Goal: Transaction & Acquisition: Book appointment/travel/reservation

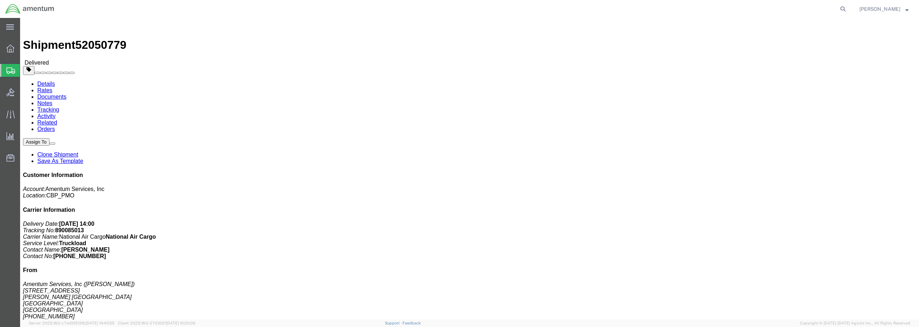
click at [0, 0] on span "Create from Template" at bounding box center [0, 0] width 0 height 0
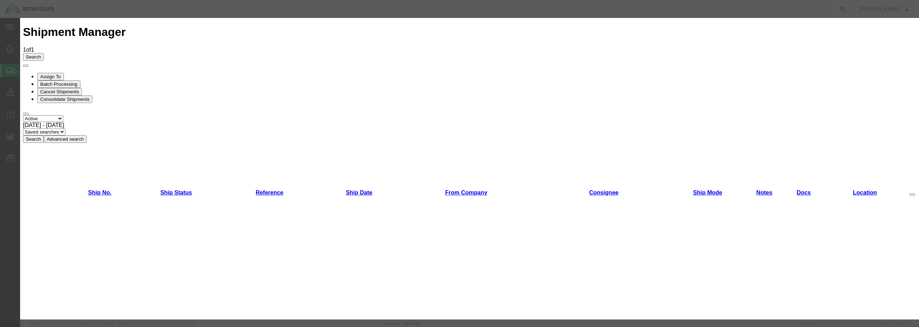
scroll to position [359, 0]
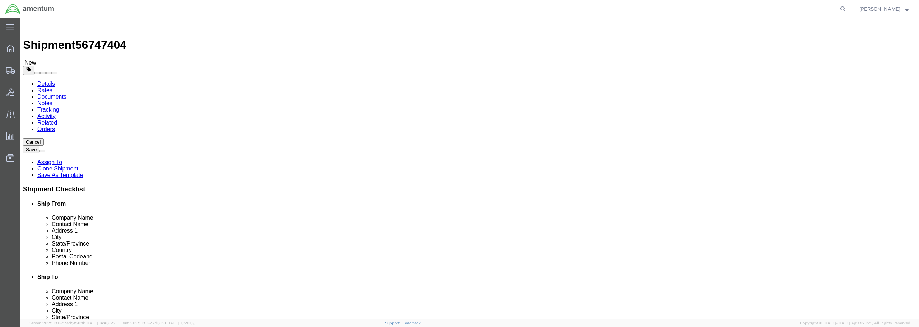
select select "49949"
select select
type input "dtm"
select select "49921"
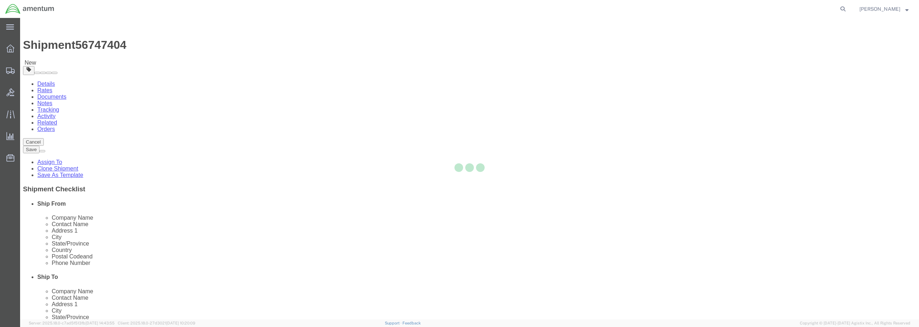
type input "Amentum Services, Inc"
type input "[PERSON_NAME]"
type input "[STREET_ADDRESS]"
type input "Building 1422"
type input "Selfridge"
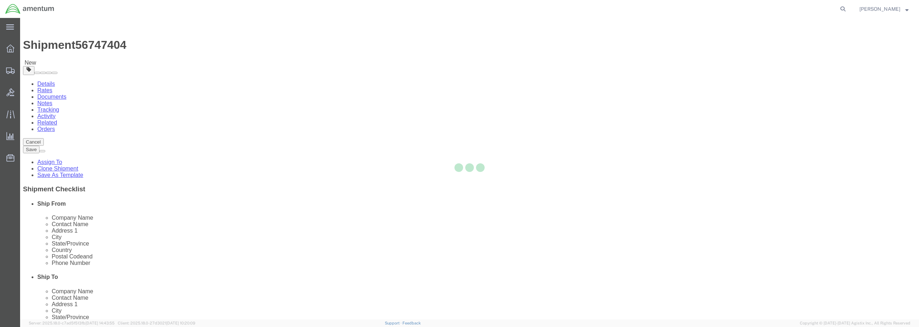
type input "48045"
type input "[PHONE_NUMBER]"
type input "[PERSON_NAME][EMAIL_ADDRESS][PERSON_NAME][DOMAIN_NAME]"
checkbox input "true"
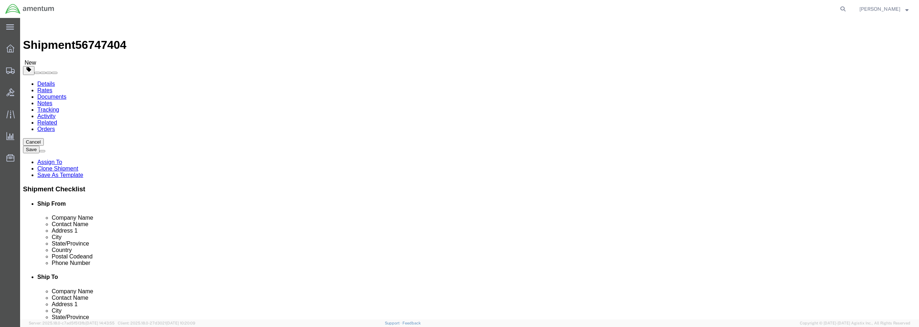
select select "MI"
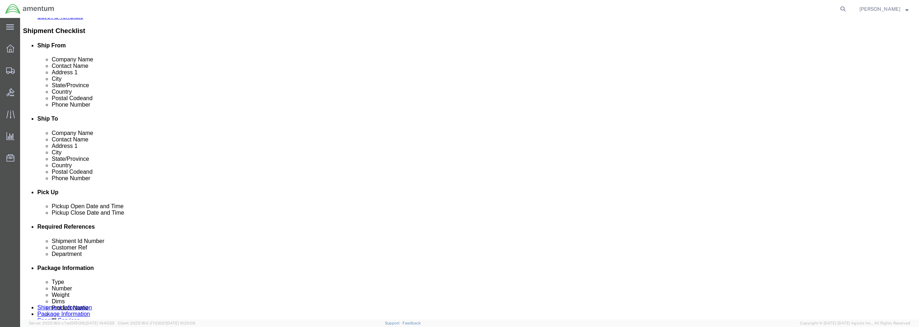
scroll to position [180, 0]
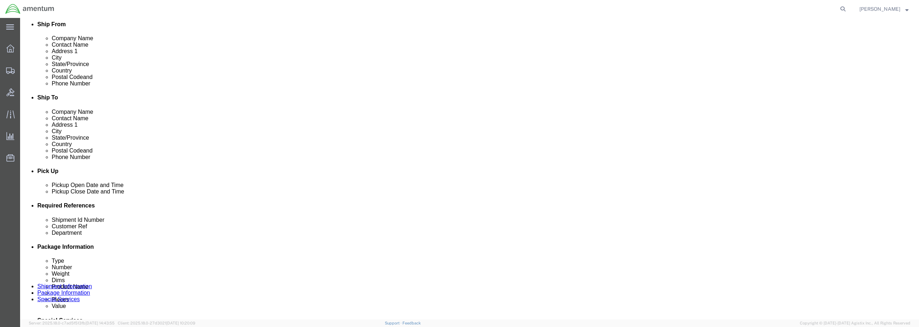
click div "[DATE] 11:48 AM"
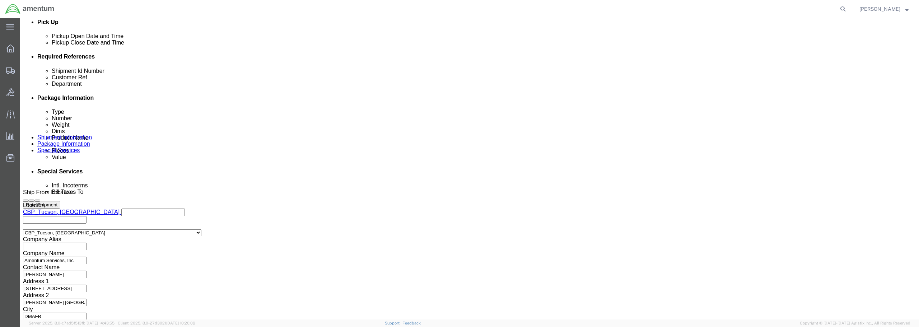
type input "12:48 AM"
click button "Apply"
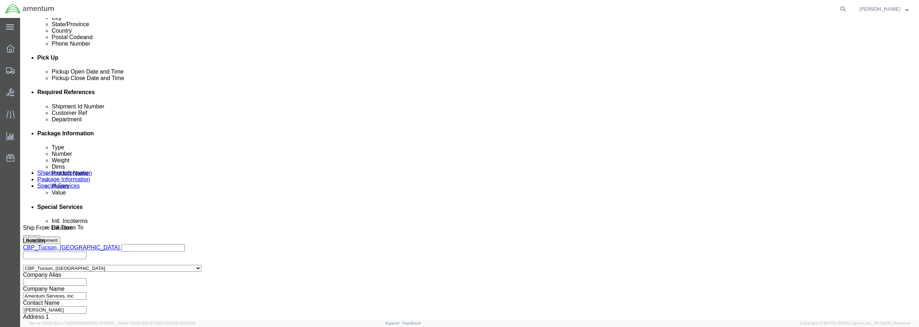
scroll to position [293, 0]
click input "text"
type input "SHORING STANDS"
click input "text"
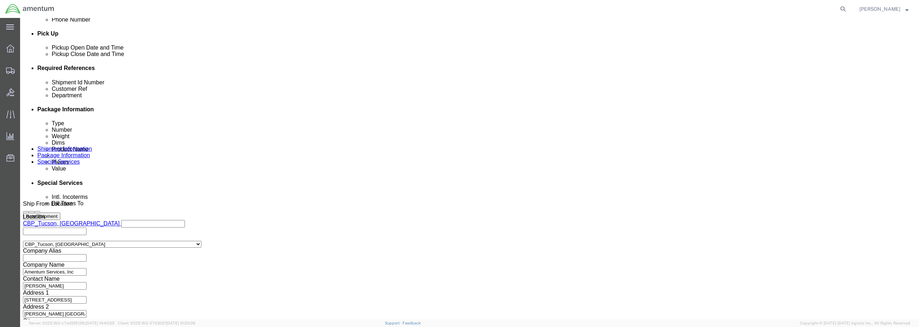
scroll to position [328, 0]
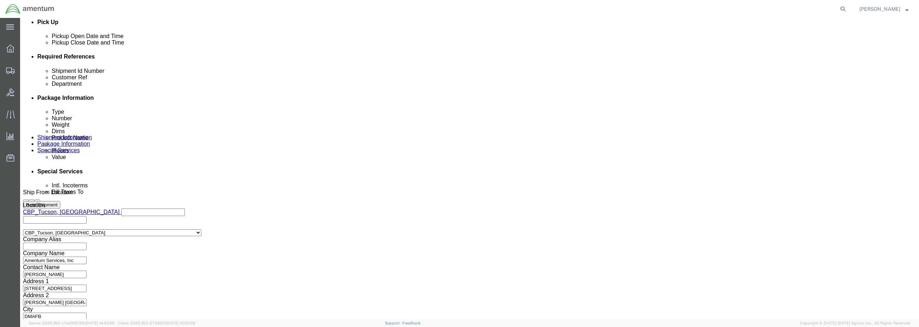
type input "SHORING STANDS"
click button "Continue"
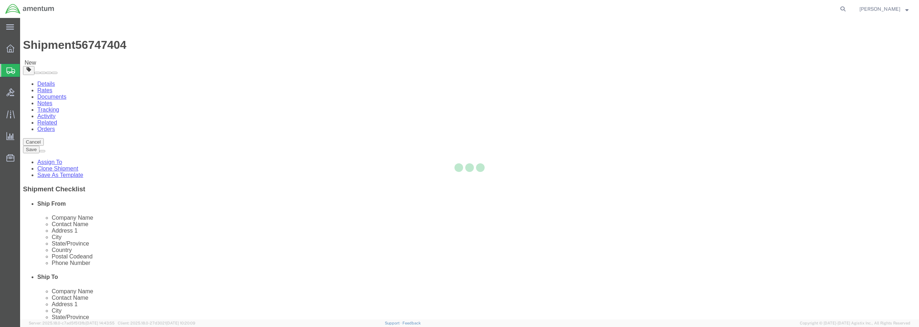
select select "CBOX"
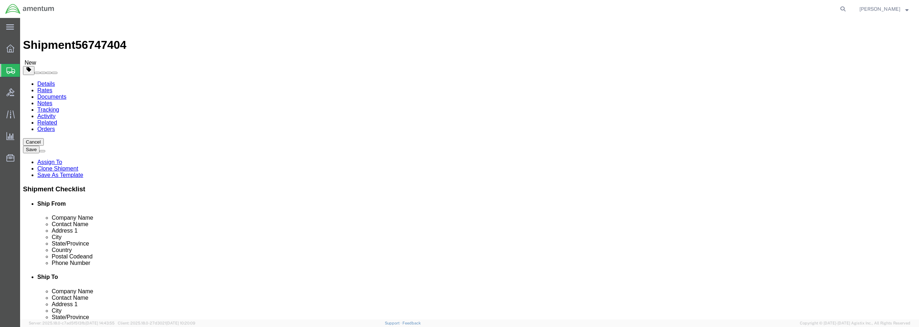
click input "text"
type input "97"
type input "55"
type input "77"
click input "0.00"
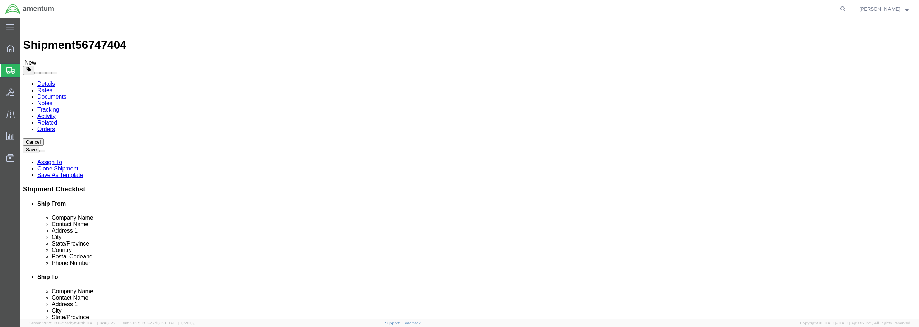
drag, startPoint x: 155, startPoint y: 165, endPoint x: 107, endPoint y: 165, distance: 48.5
click div "Weight 0.00 Select kgs lbs Ship. t°"
type input "6"
type input "760"
click link "Add Content"
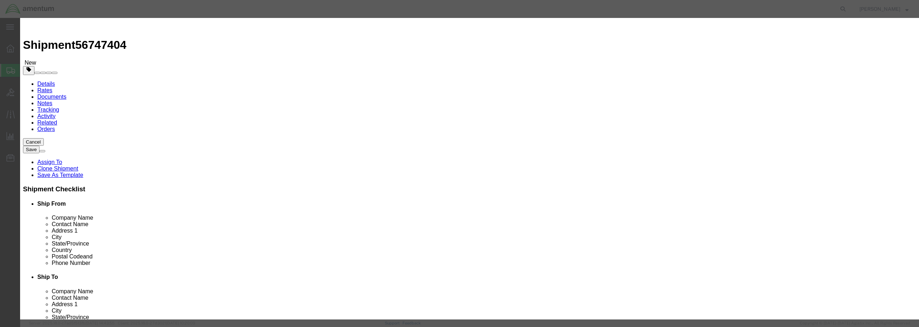
click input "text"
type input "SHORING STANDS"
drag, startPoint x: 334, startPoint y: 69, endPoint x: 323, endPoint y: 71, distance: 11.8
click div "0"
type input "2"
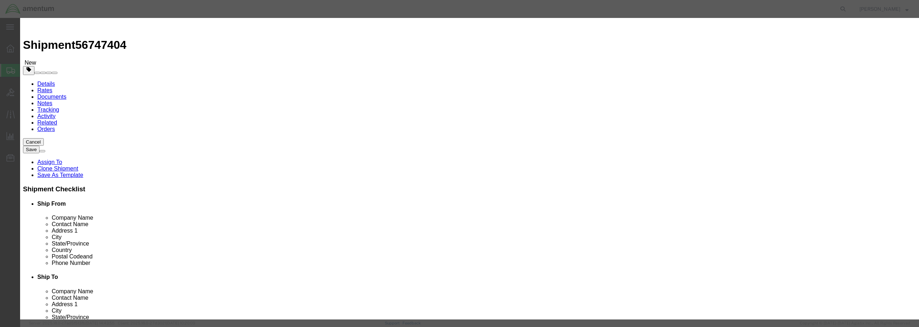
click input "text"
type input "5000.00"
click select "Select 50 55 60 65 70 85 92.5 100 125 175 250 300 400"
select select "250"
click select "Select 50 55 60 65 70 85 92.5 100 125 175 250 300 400"
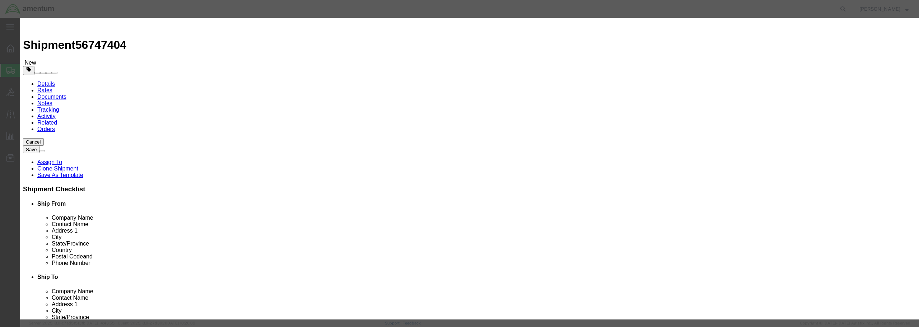
click input "text"
click button "Save & Close"
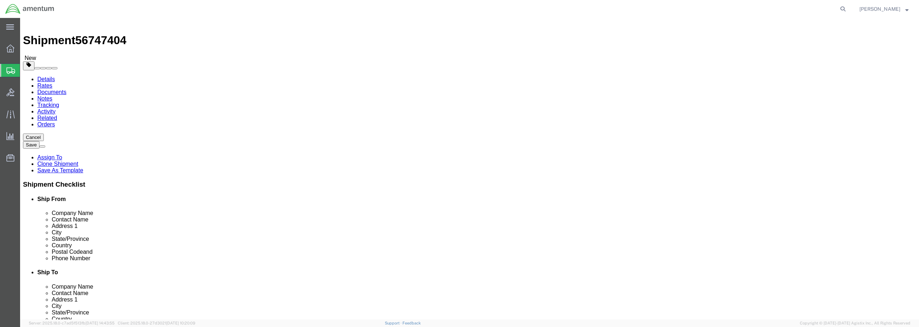
scroll to position [7, 0]
click button "Continue"
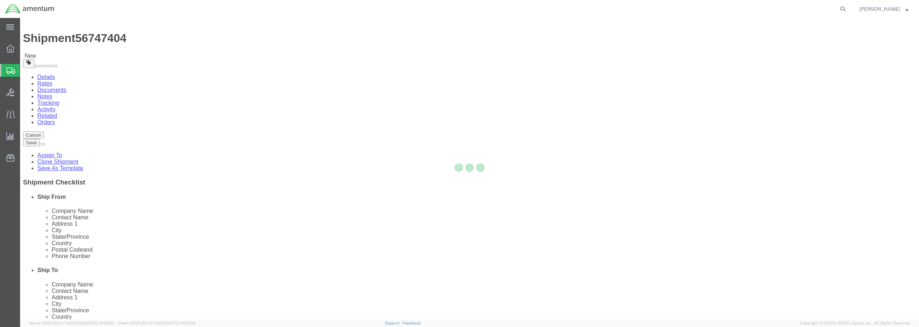
select select
select select "DEPARTMENT"
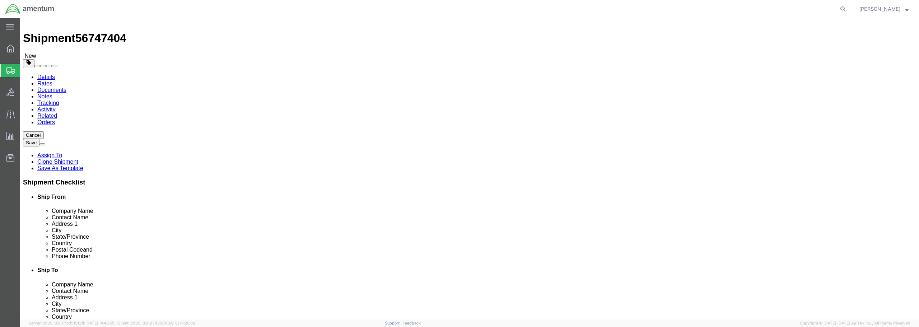
click button "Rate Shipment"
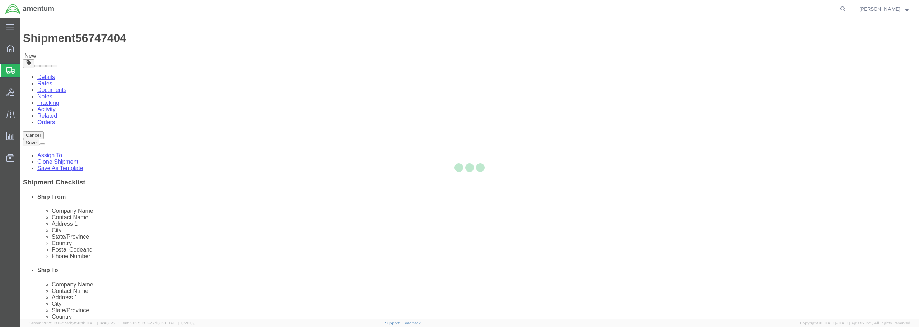
scroll to position [0, 0]
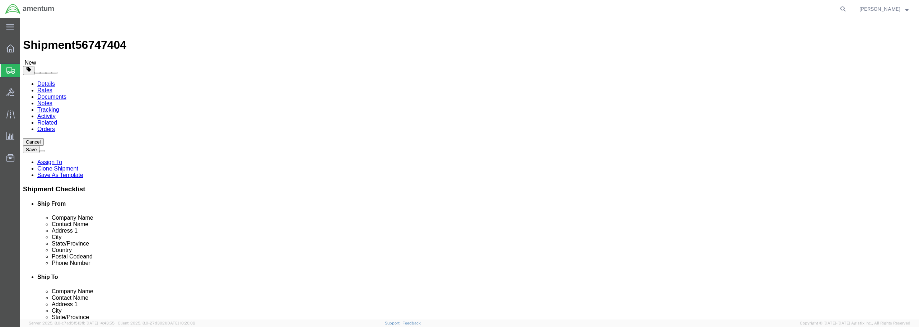
click at [48, 81] on link "Details" at bounding box center [46, 84] width 18 height 6
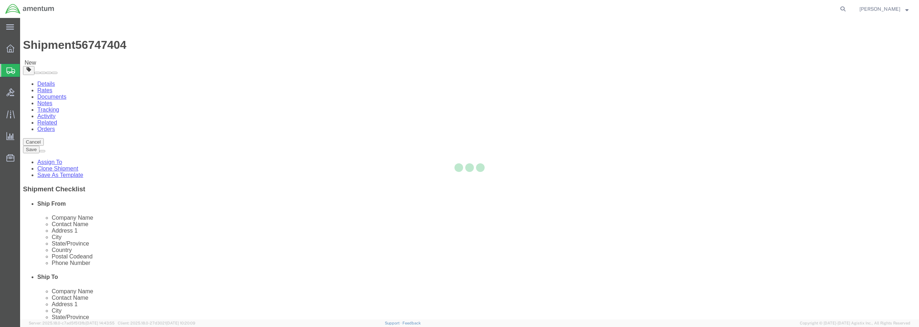
select select "49949"
select select "49921"
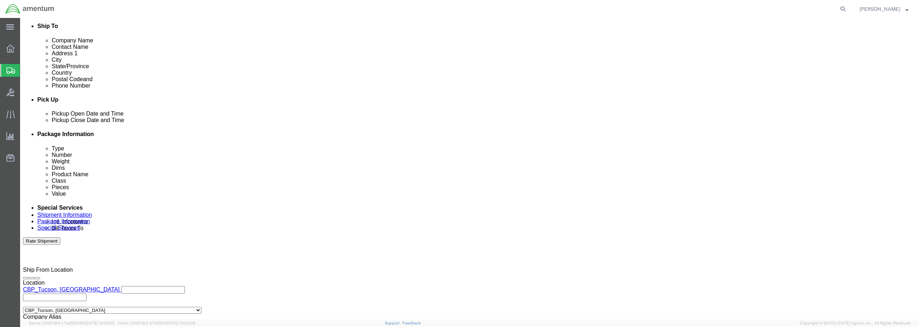
scroll to position [251, 0]
click icon
drag, startPoint x: 411, startPoint y: 122, endPoint x: 409, endPoint y: 116, distance: 5.9
click div
click button "Apply"
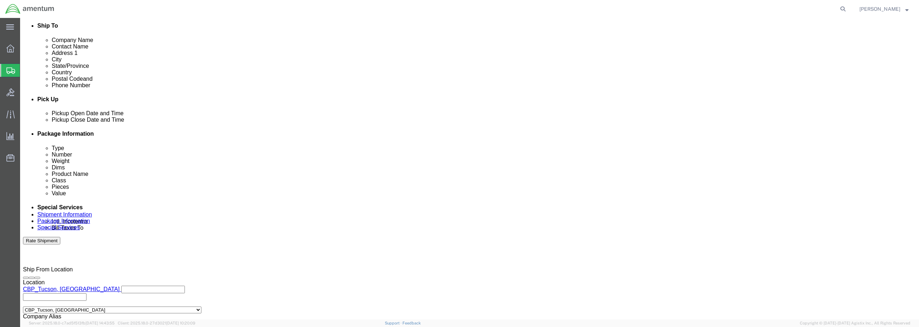
click div
click button "Apply"
click button "Rate Shipment"
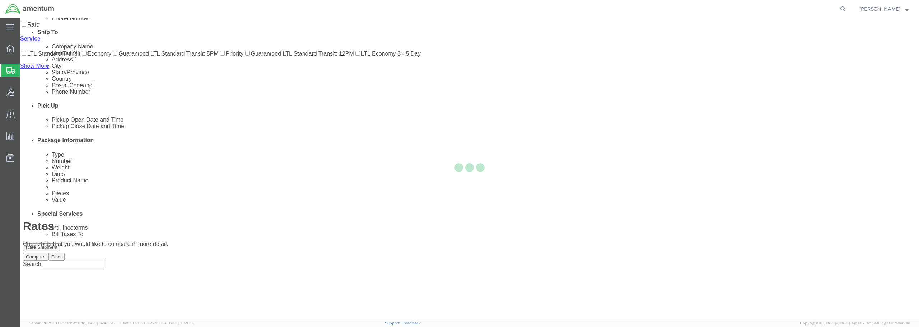
scroll to position [0, 0]
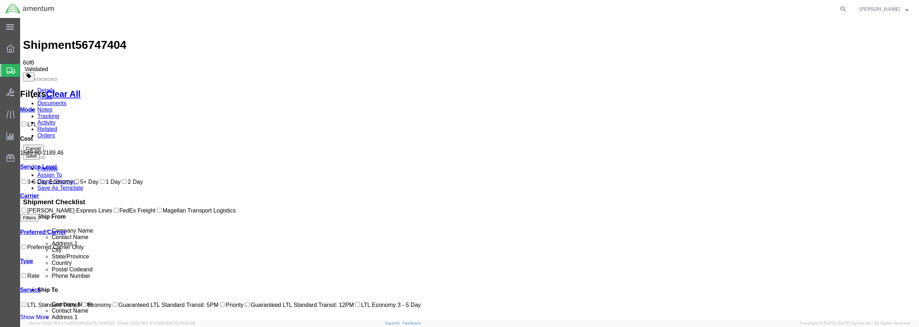
checkbox input "true"
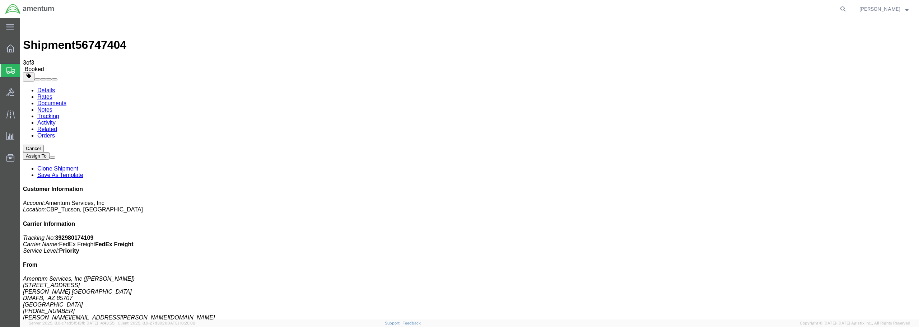
click at [78, 165] on link "Clone Shipment" at bounding box center [57, 168] width 41 height 6
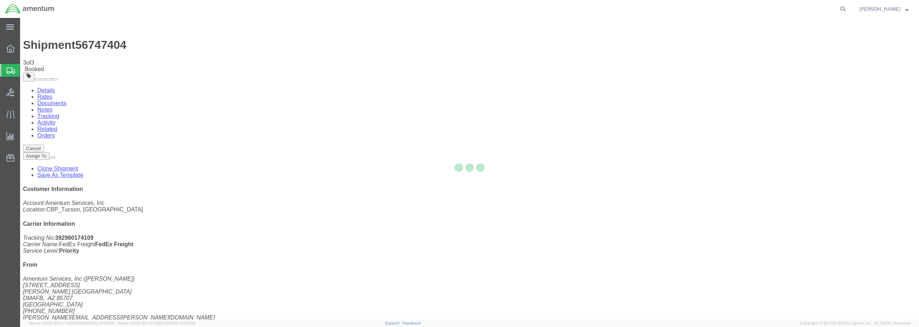
select select "49949"
select select "49921"
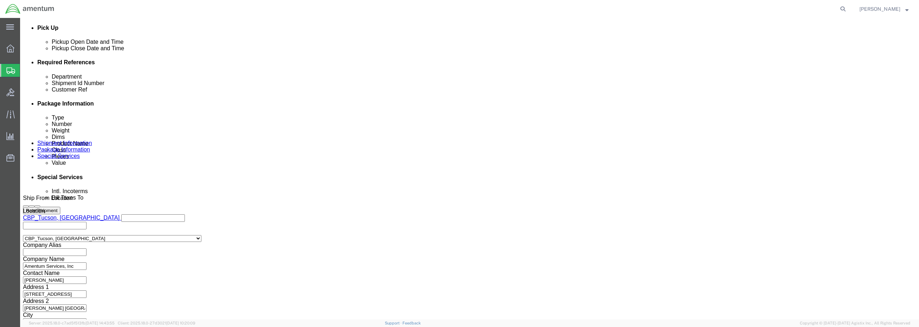
scroll to position [323, 0]
click button "Continue"
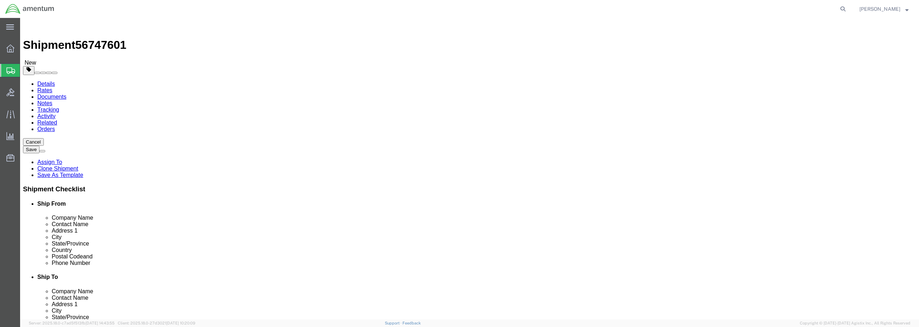
drag, startPoint x: 157, startPoint y: 152, endPoint x: 111, endPoint y: 149, distance: 46.0
click div "Dimensions Length 97.00 x Width 55.00 x Height 77.00 Select cm ft in"
type input "98"
type input "57"
type input "35"
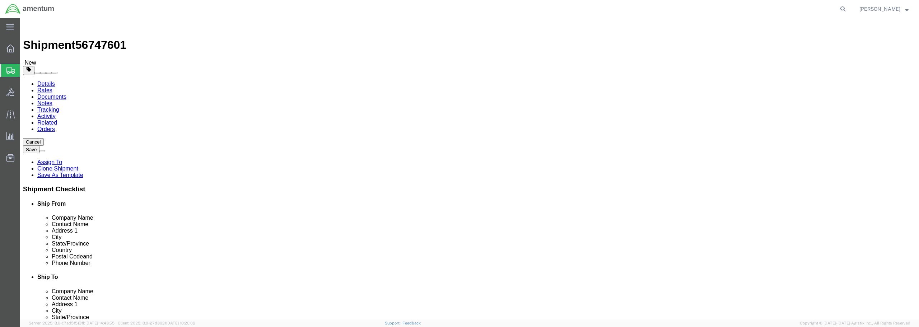
drag, startPoint x: 155, startPoint y: 166, endPoint x: 123, endPoint y: 167, distance: 32.0
click div "Weight 760.00 Select kgs lbs Ship. t°"
type input "480"
click link "Add Content"
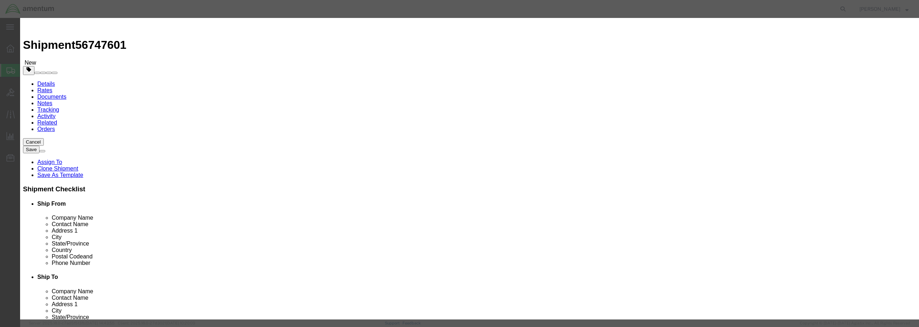
click input "text"
type input "SHORING STANDS"
drag, startPoint x: 330, startPoint y: 68, endPoint x: 306, endPoint y: 67, distance: 23.7
click div "Pieces 0 Select Bag Barrels 100Board Feet Bottle Box Blister Pack Carats Can Ca…"
type input "2"
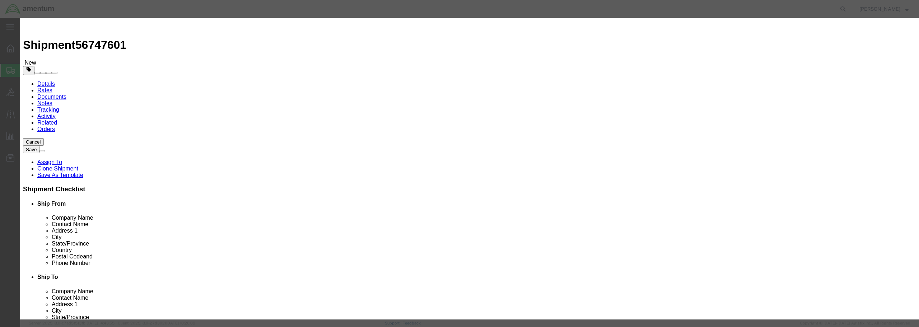
click input "text"
type input "5500.00"
click select "Select 50 55 60 65 70 85 92.5 100 125 175 250 300 400"
select select "250"
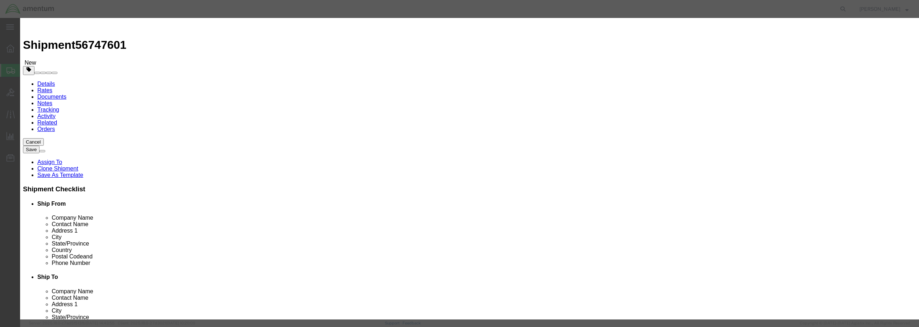
click select "Select 50 55 60 65 70 85 92.5 100 125 175 250 300 400"
click button "Save & Close"
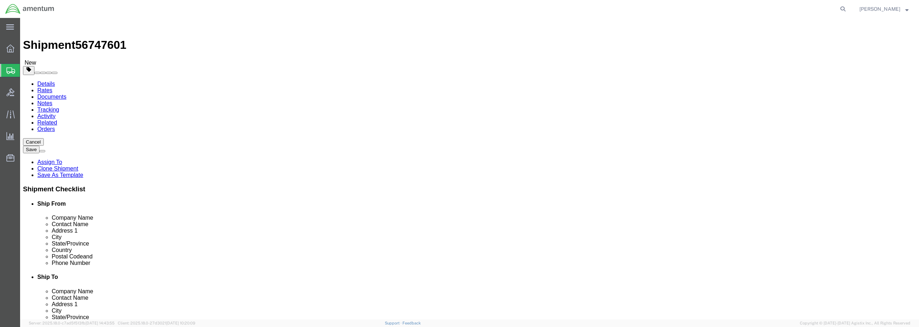
click button "Rate Shipment"
click at [45, 81] on link "Details" at bounding box center [46, 84] width 18 height 6
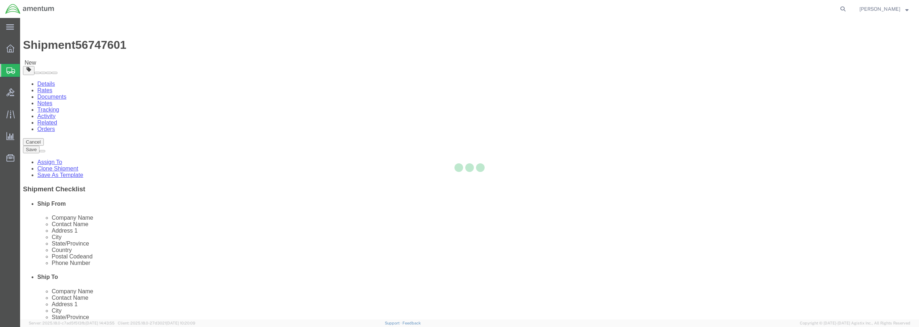
select select "49949"
select select "49921"
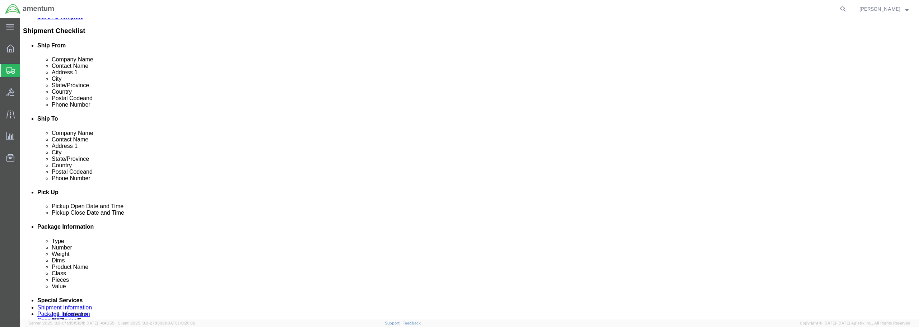
scroll to position [180, 0]
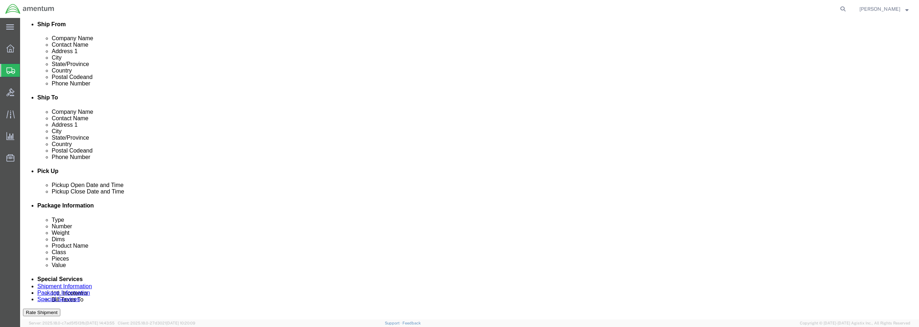
click div "[DATE] 11:53 AM"
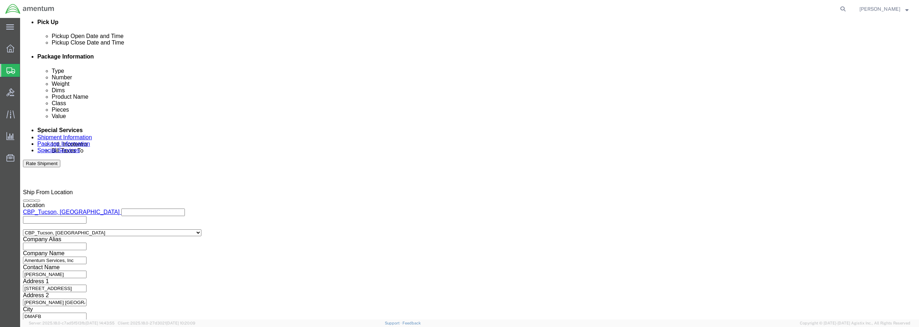
type input "12:53 AM"
click button "Apply"
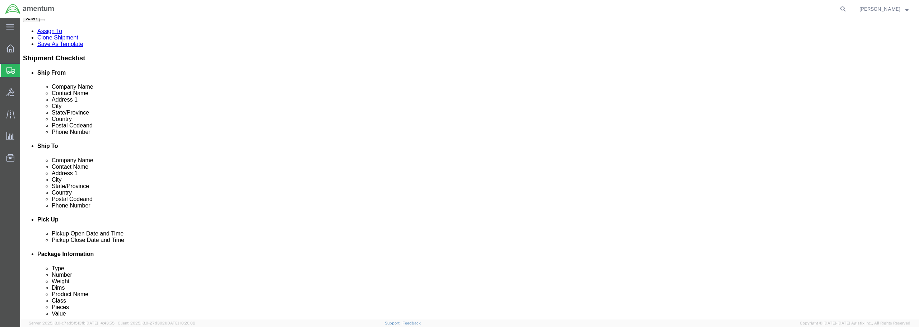
scroll to position [185, 0]
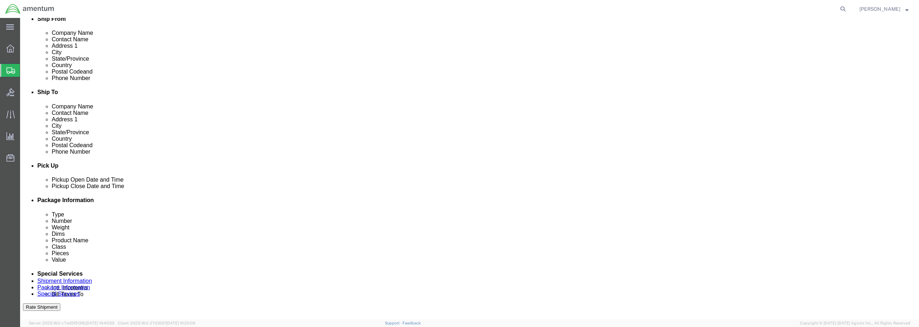
click div "[DATE] 11:00 AM"
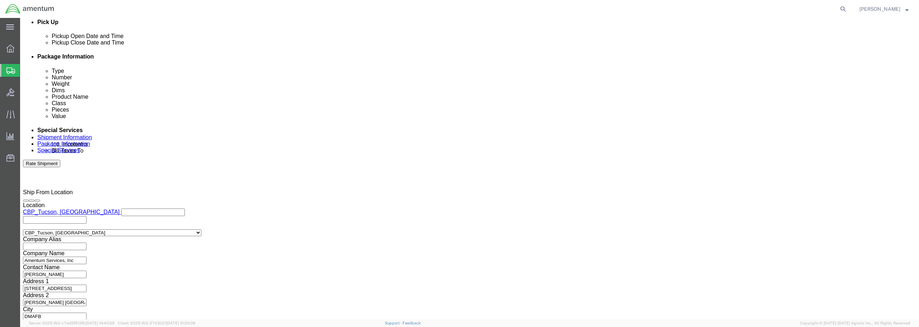
type input "12:00 AM"
click button "Apply"
click button "Continue"
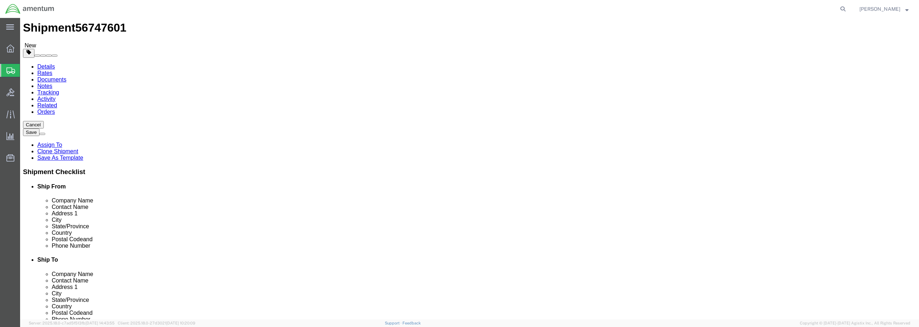
click button "Rate Shipment"
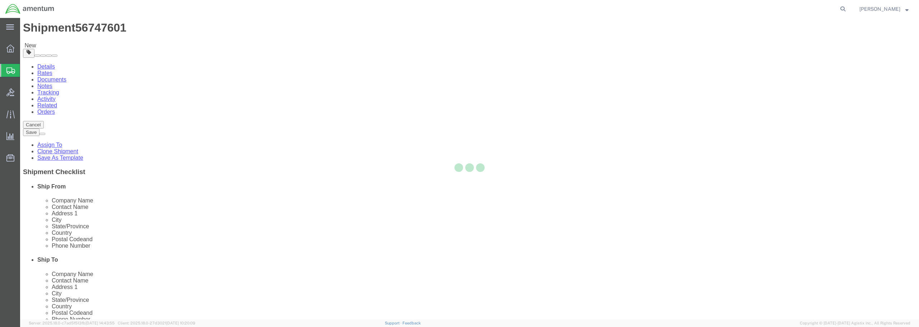
scroll to position [0, 0]
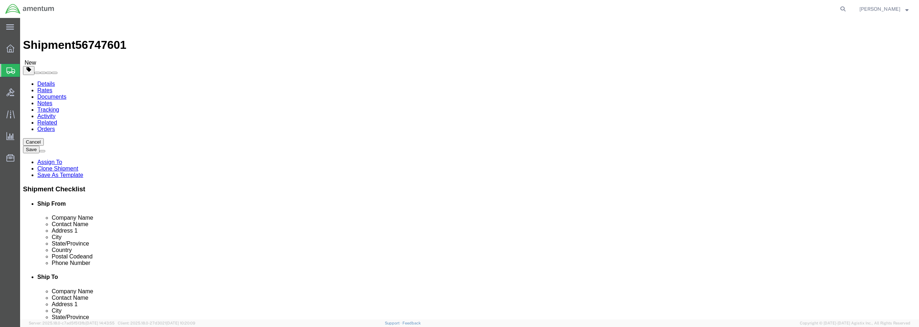
click at [39, 81] on link "Details" at bounding box center [46, 84] width 18 height 6
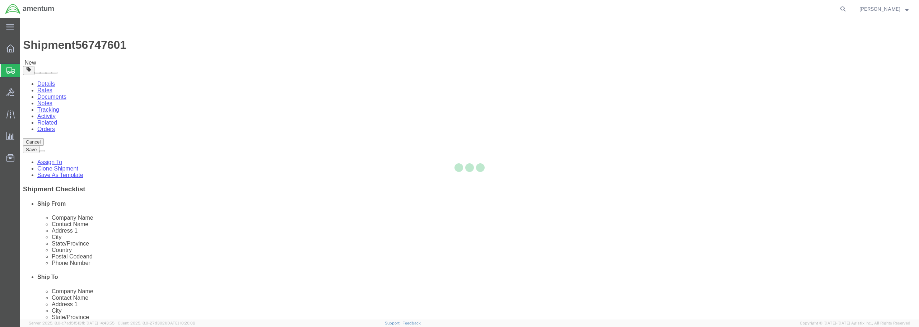
select select "49949"
select select "49921"
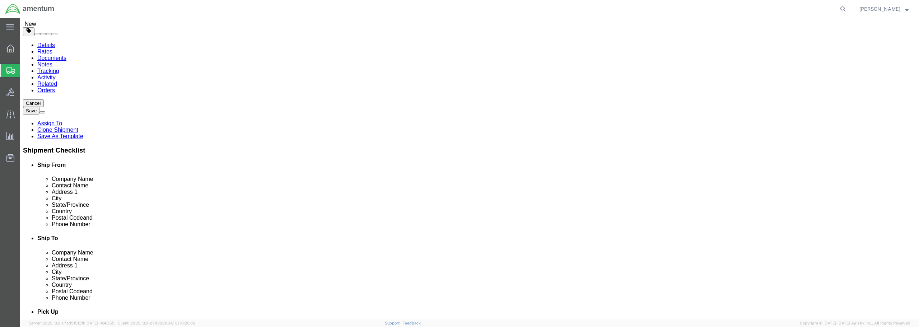
scroll to position [144, 0]
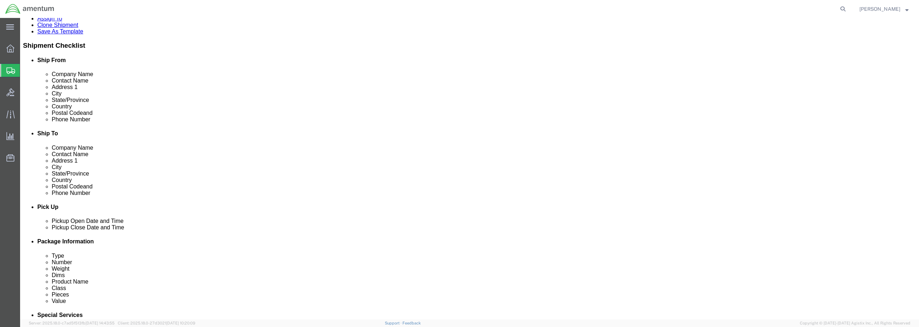
click div "[DATE] 12:00 AM"
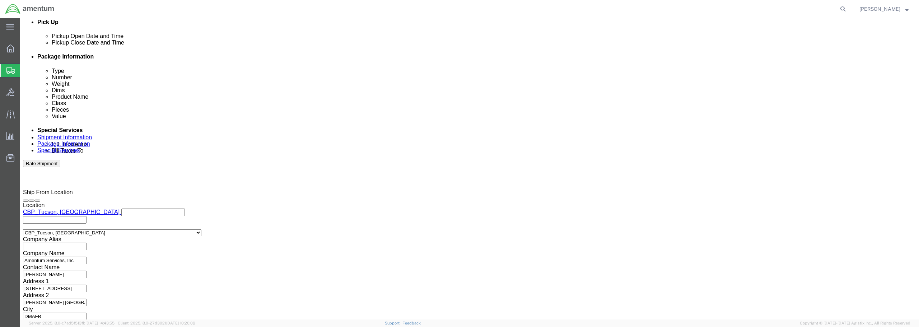
type input "8:00 AM"
click button "Apply"
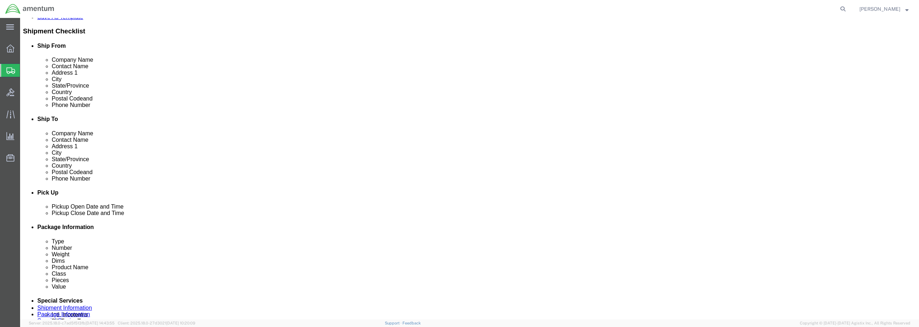
scroll to position [113, 0]
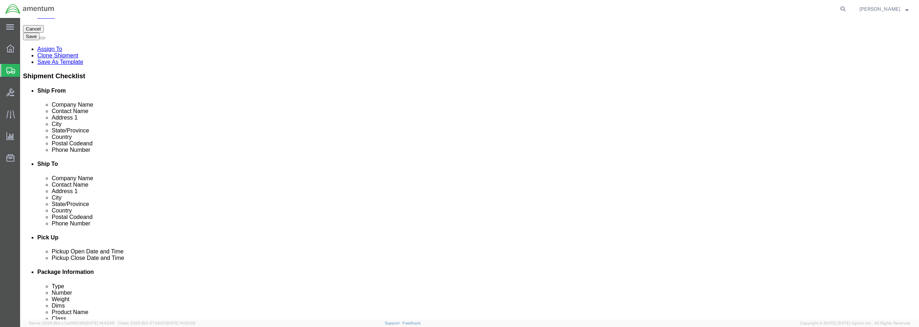
click button "Rate Shipment"
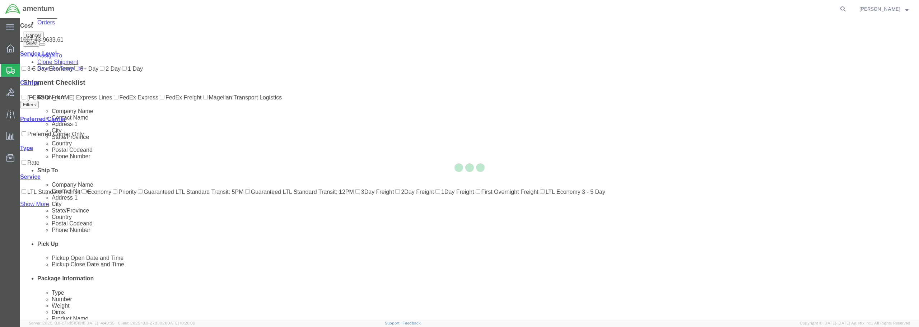
scroll to position [0, 0]
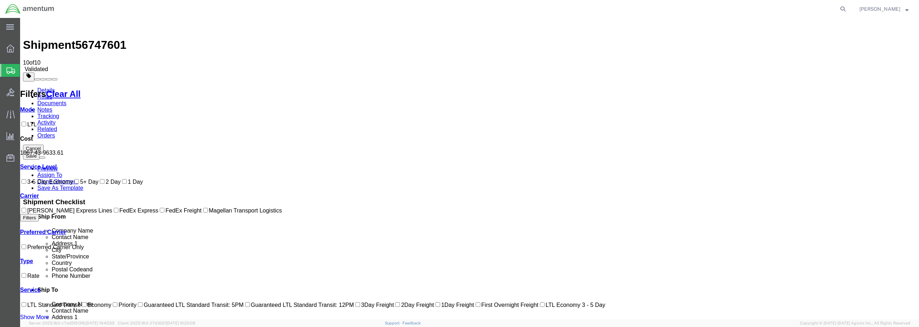
checkbox input "true"
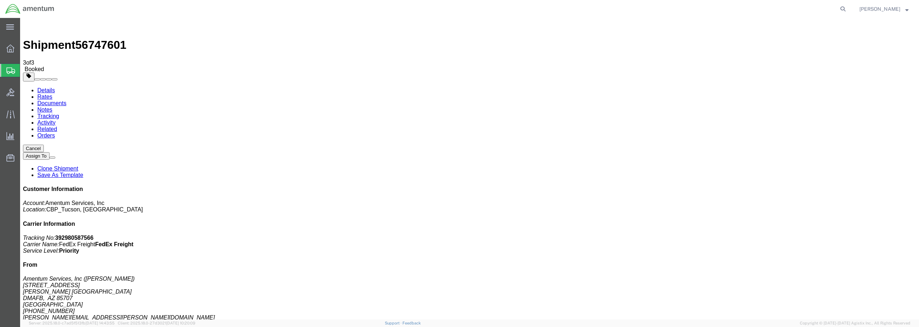
click at [0, 0] on span "Create from Template" at bounding box center [0, 0] width 0 height 0
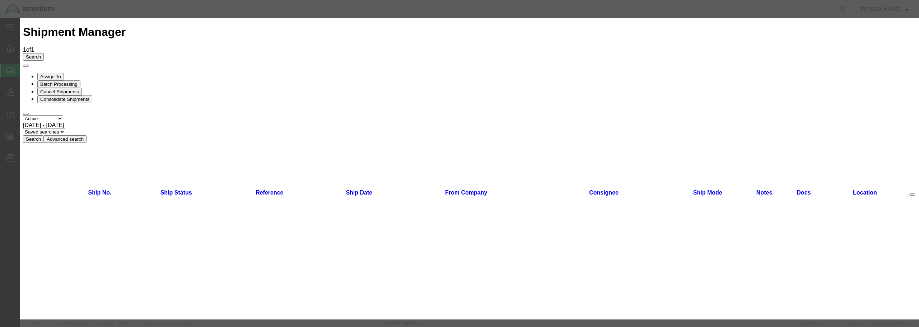
scroll to position [382, 0]
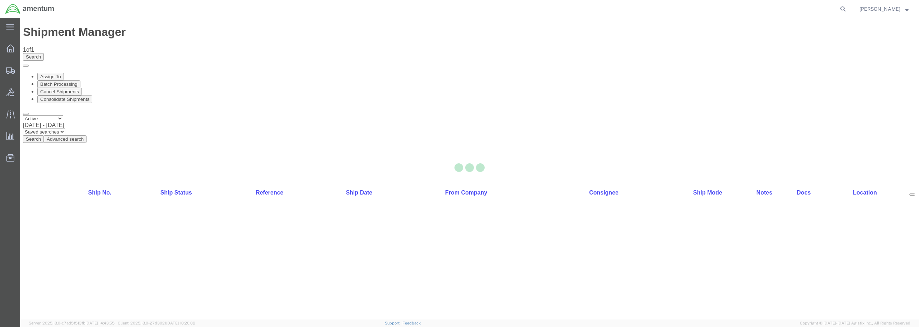
select select "49949"
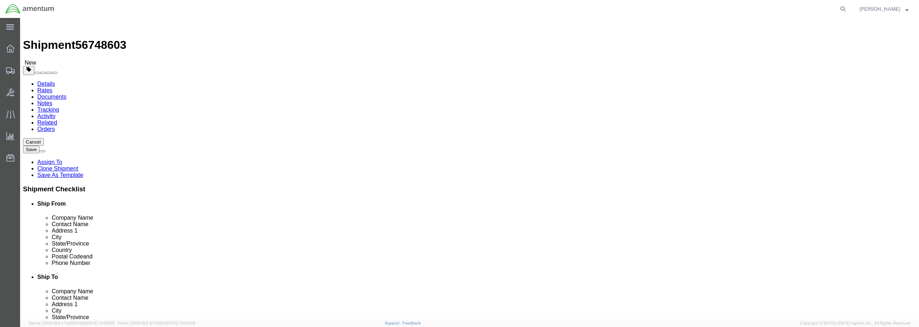
type input "s"
click input "text"
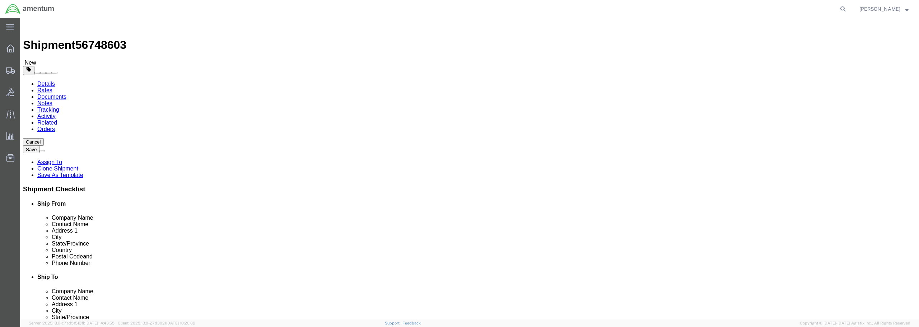
type input "ser"
select select "49917"
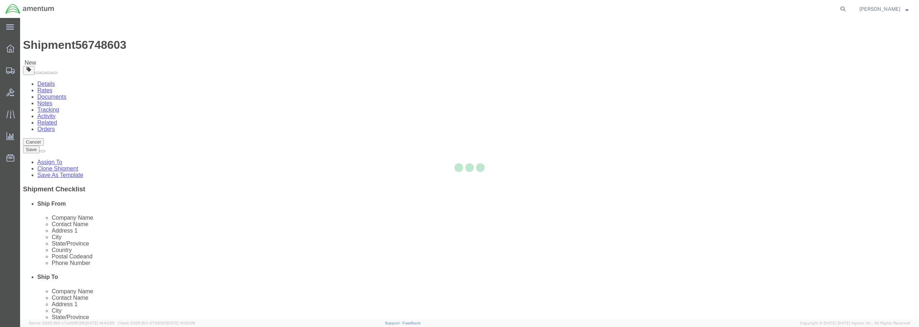
type input "32244"
type input "[PHONE_NUMBER]"
select select "FL"
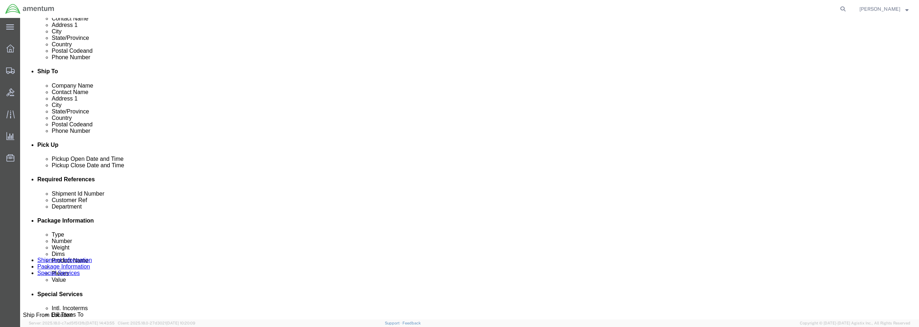
scroll to position [215, 0]
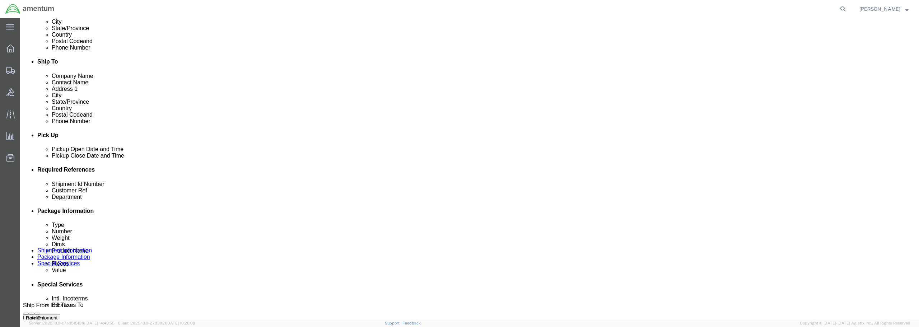
click div "[DATE] 12:51 PM"
type input "1:51 PM"
click button "Apply"
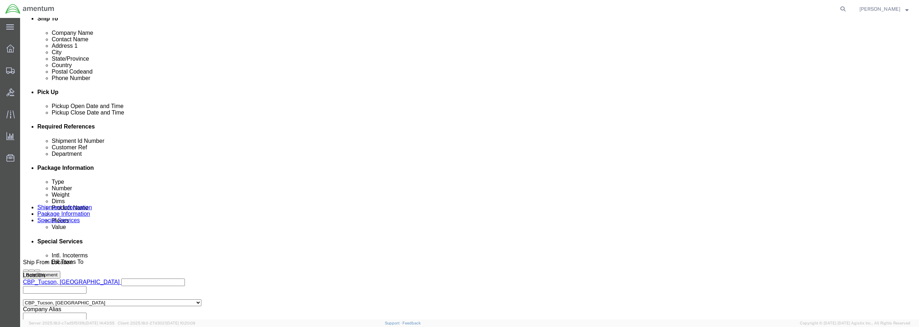
scroll to position [323, 0]
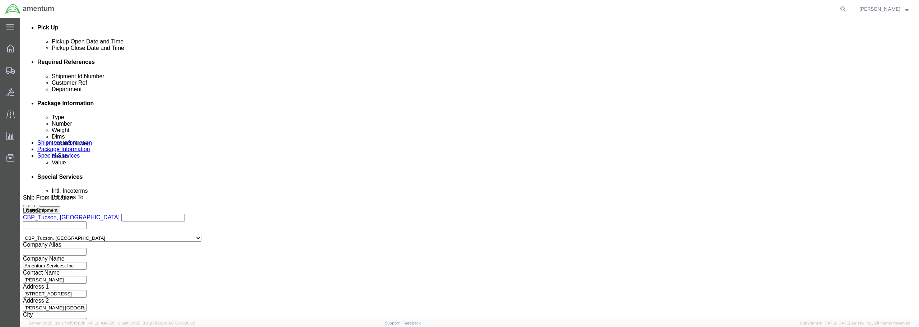
click input "text"
type input "n"
drag, startPoint x: 424, startPoint y: 117, endPoint x: 367, endPoint y: 117, distance: 57.4
click div "Shipment Id Number IHR SN 5778 / 8469"
type input "IHR SN 5778 / 8469"
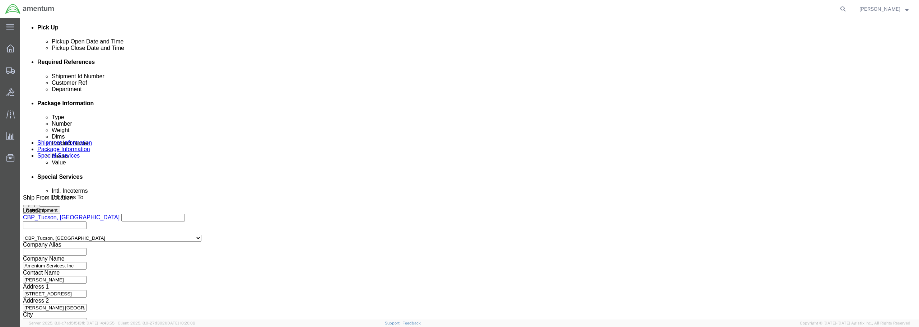
click input "text"
paste input "IHR SN 5778 / 8469"
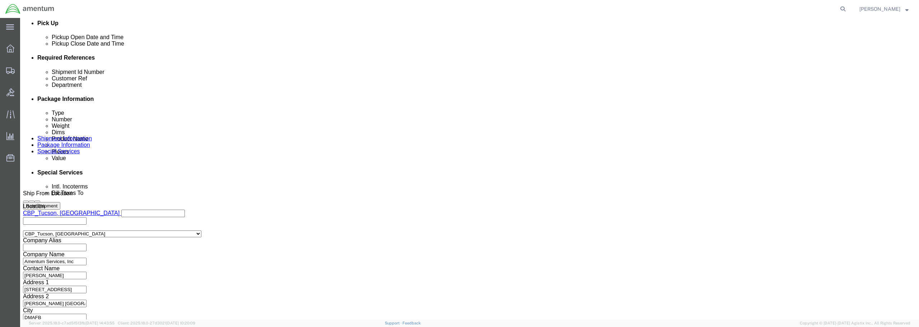
scroll to position [328, 0]
type input "IHR SN 5778 / 8469"
click button "Continue"
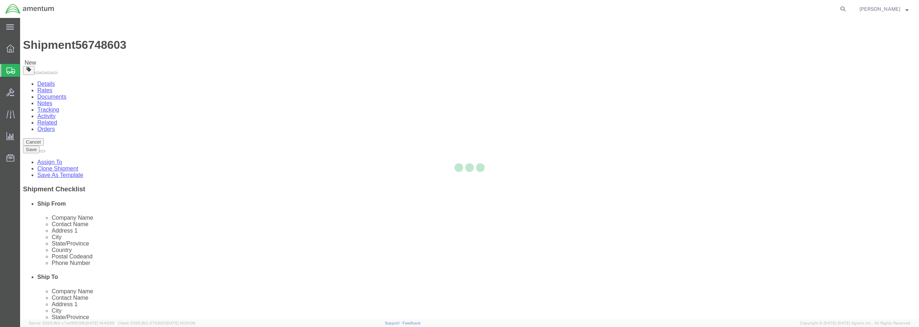
select select "CBOX"
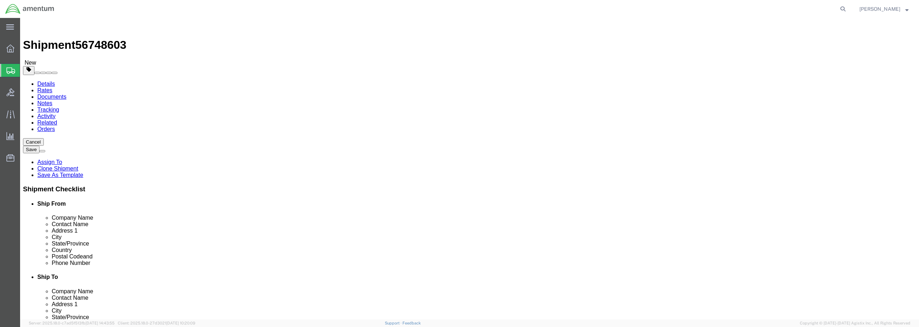
drag, startPoint x: 146, startPoint y: 152, endPoint x: 141, endPoint y: 153, distance: 4.4
click input "text"
type input "18"
type input "13"
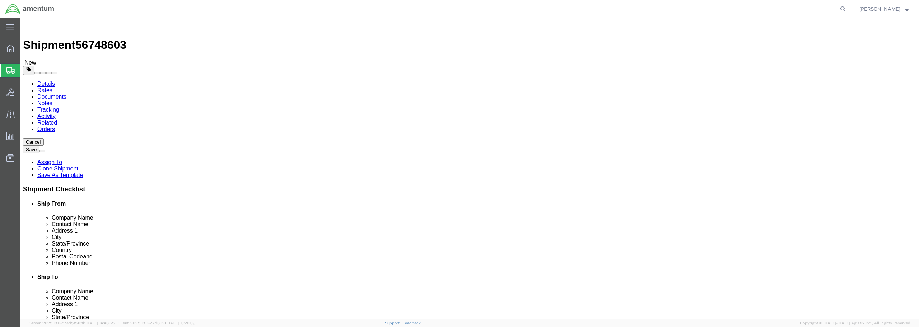
drag, startPoint x: 152, startPoint y: 164, endPoint x: 123, endPoint y: 165, distance: 29.5
click div "Weight 0.00 Select kgs lbs Ship. t°"
type input "7.0"
click link "Add Content"
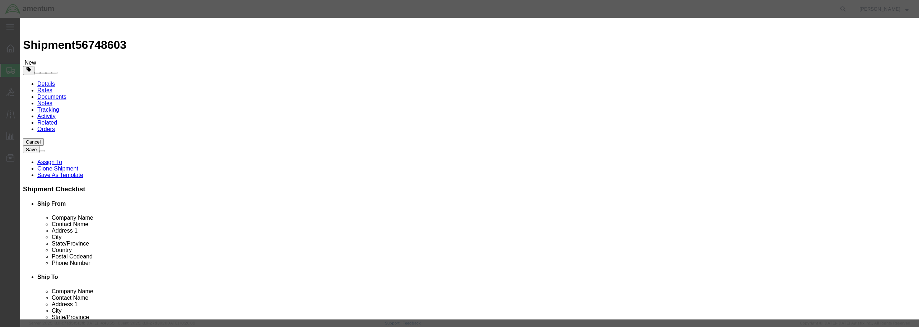
click input "text"
paste input "IHR SN 5778 / 8469"
type input "IHR SN 5778 / 8469"
drag, startPoint x: 335, startPoint y: 68, endPoint x: 316, endPoint y: 68, distance: 18.7
click div "Pieces 0 Select Bag Barrels 100Board Feet Bottle Box Blister Pack Carats Can Ca…"
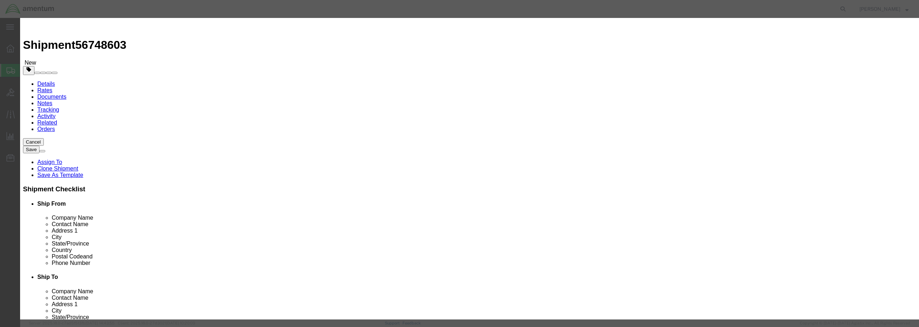
type input "2"
click input "text"
type input "20,000"
click select "Select 50 55 60 65 70 85 92.5 100 125 175 250 300 400"
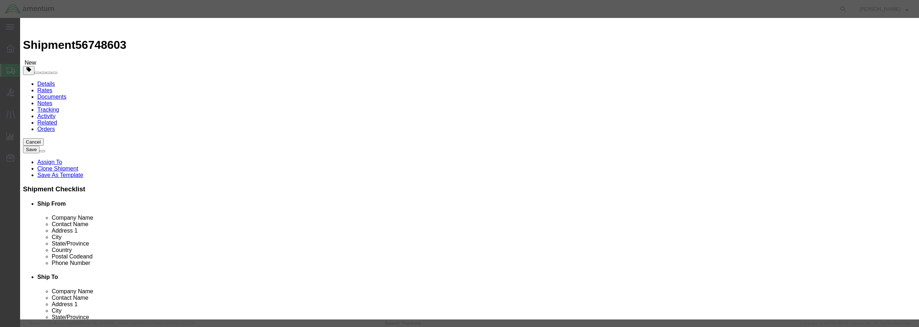
select select "250"
click select "Select 50 55 60 65 70 85 92.5 100 125 175 250 300 400"
click input "text"
paste input "IHR SN 5778 / 8469"
type input "IHR SN 5778 / 8469"
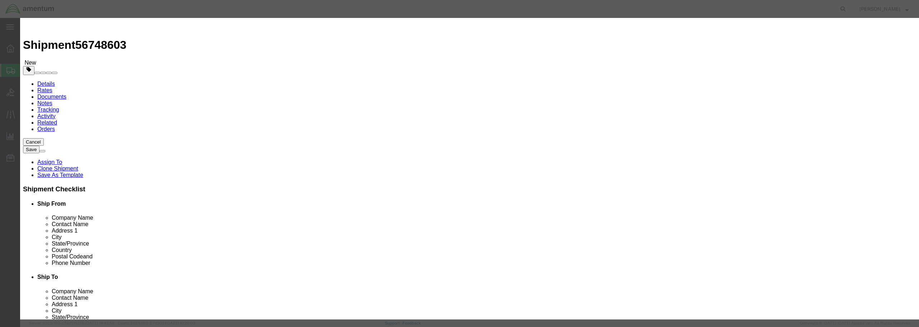
click button "Save & Close"
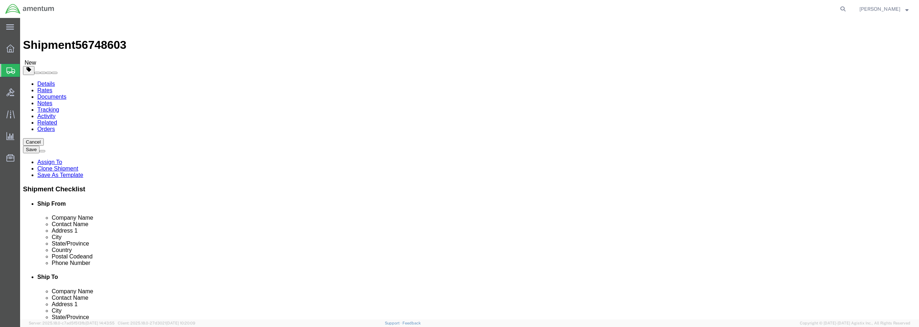
click button "Continue"
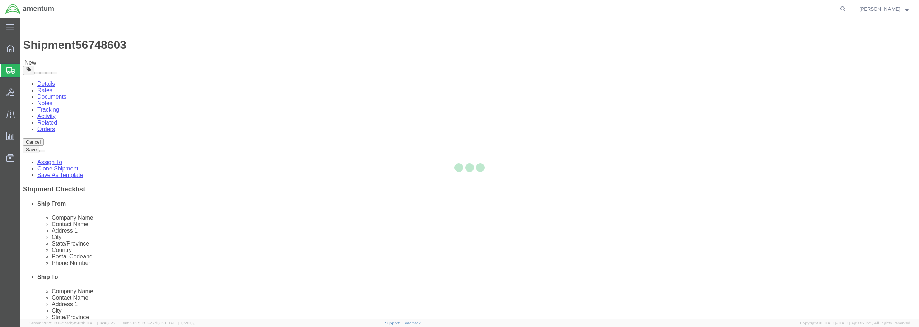
select select
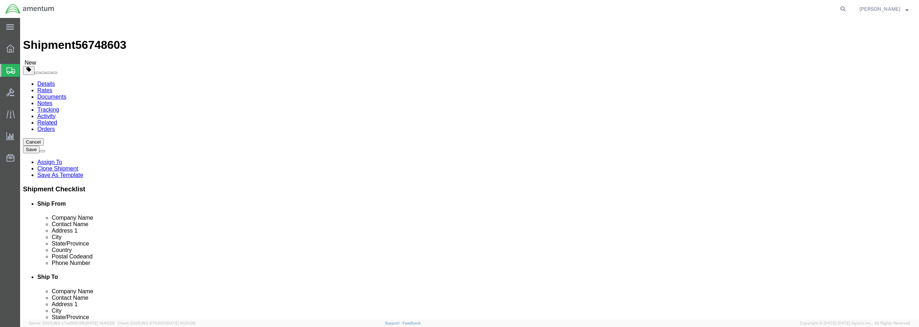
select select "DEPARTMENT"
click button "Rate Shipment"
click icon
click input "Ship To Location / Contact Name : This field is required."
type input "[PERSON_NAME]"
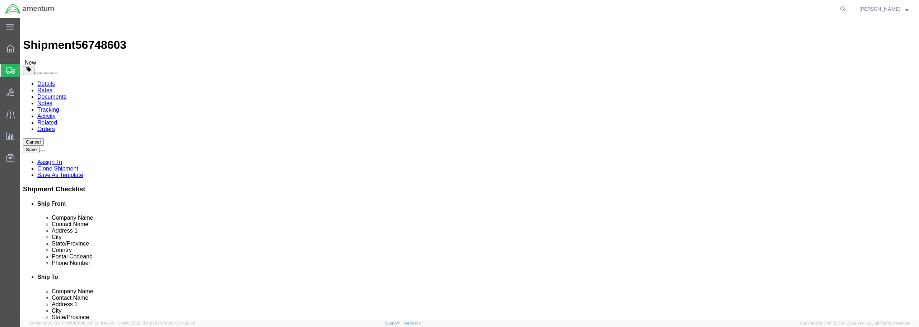
click button "Rate Shipment"
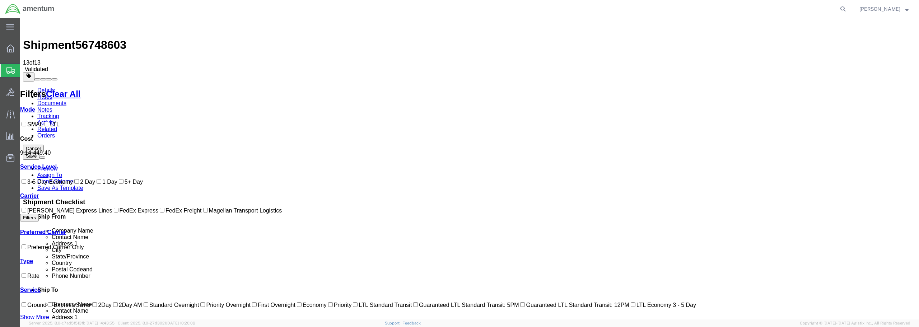
checkbox input "true"
